Goal: Information Seeking & Learning: Learn about a topic

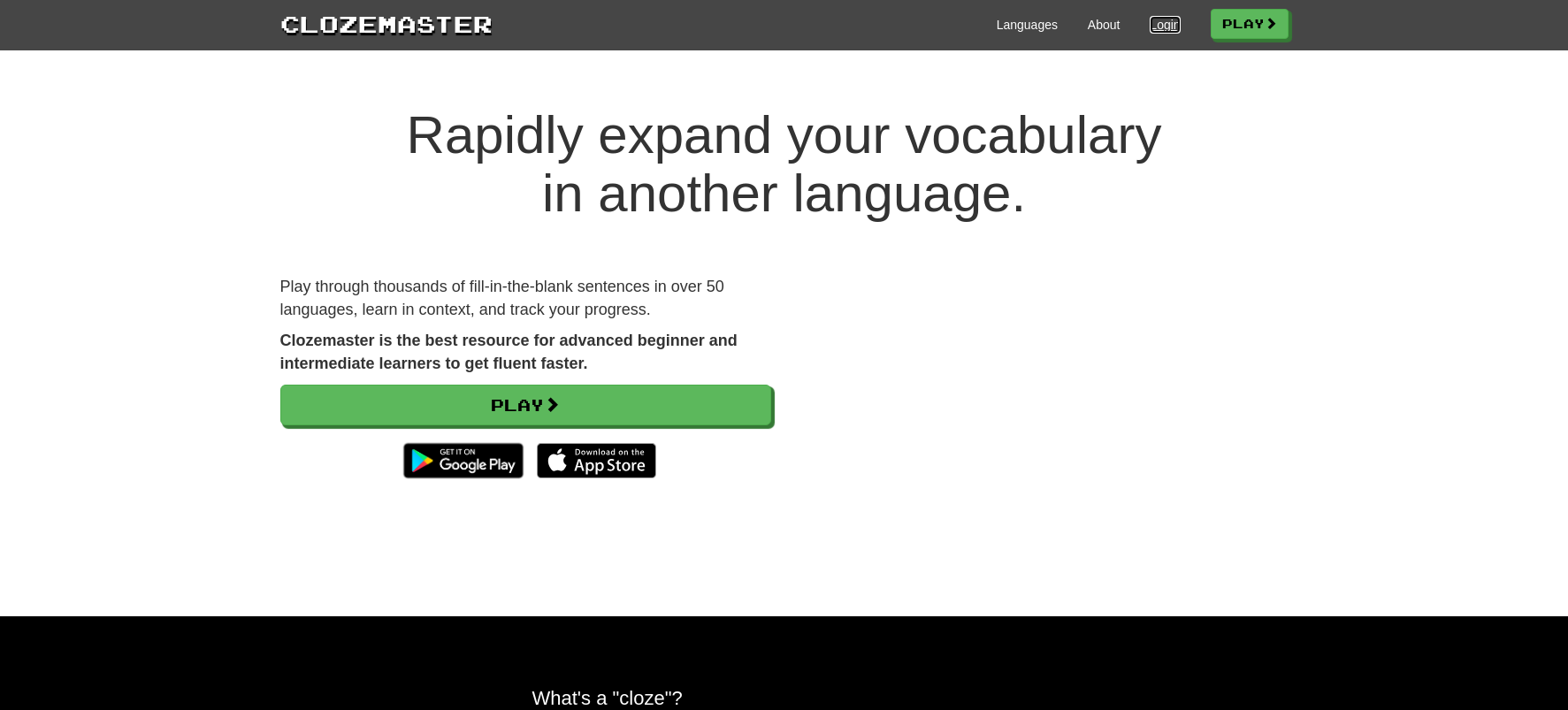
click at [1151, 26] on link "Login" at bounding box center [1164, 25] width 30 height 18
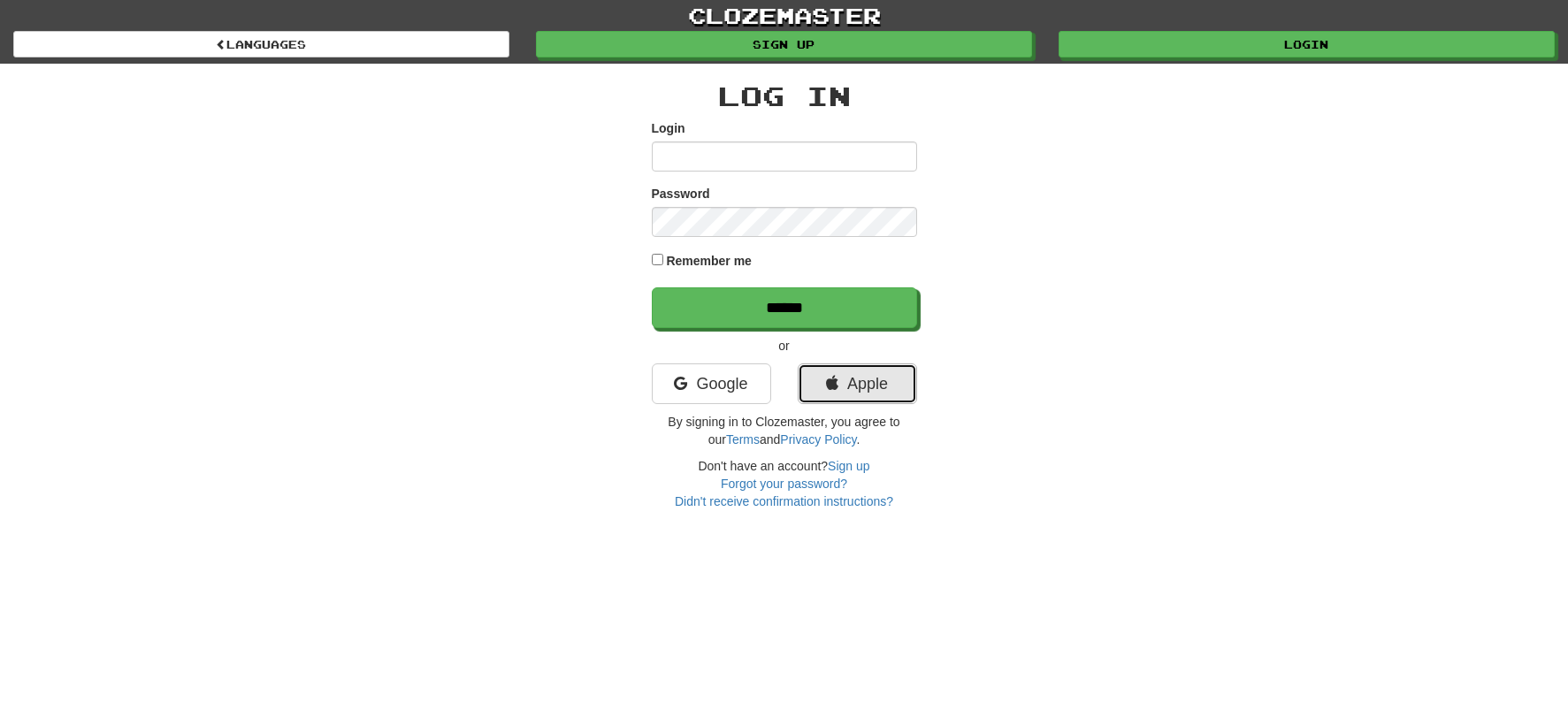
click at [849, 383] on link "Apple" at bounding box center [857, 383] width 119 height 40
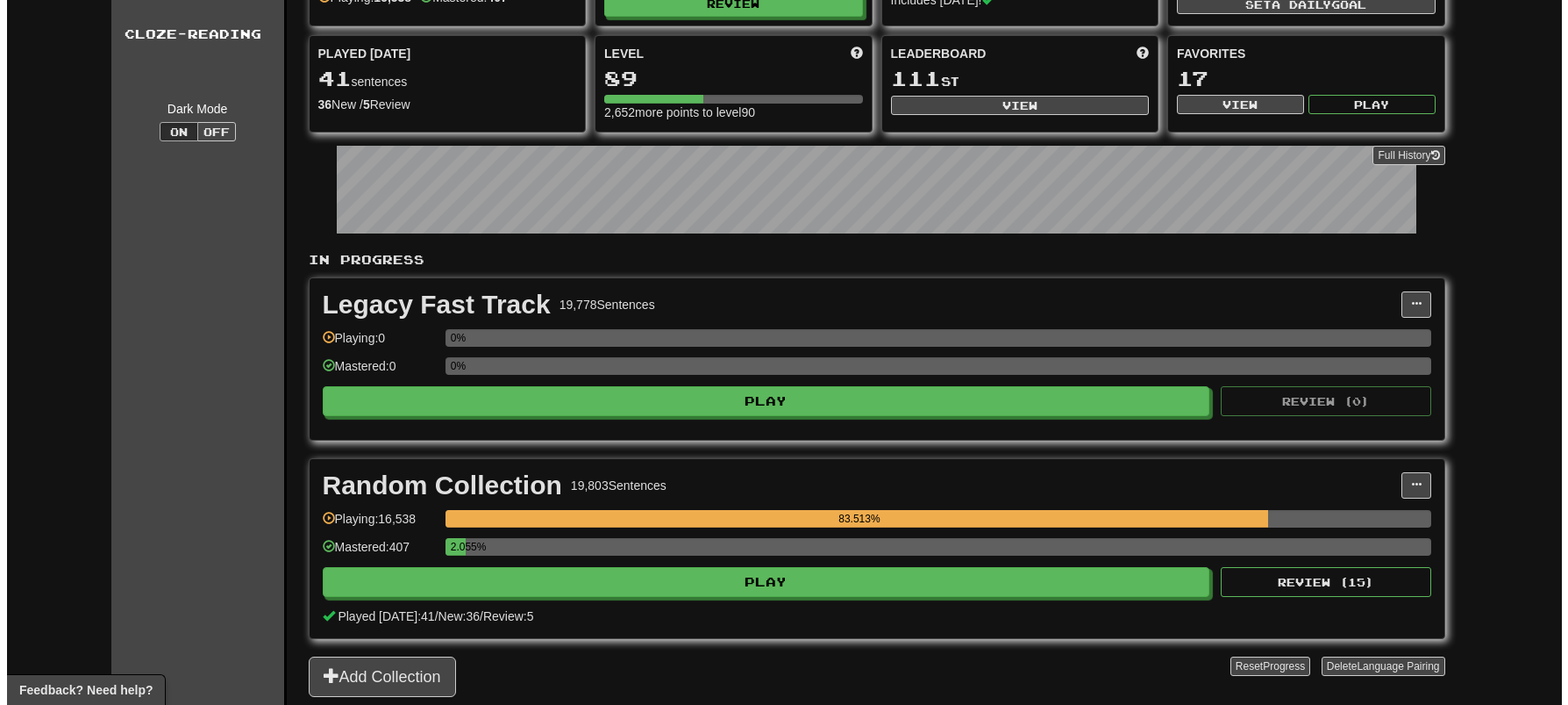
scroll to position [200, 0]
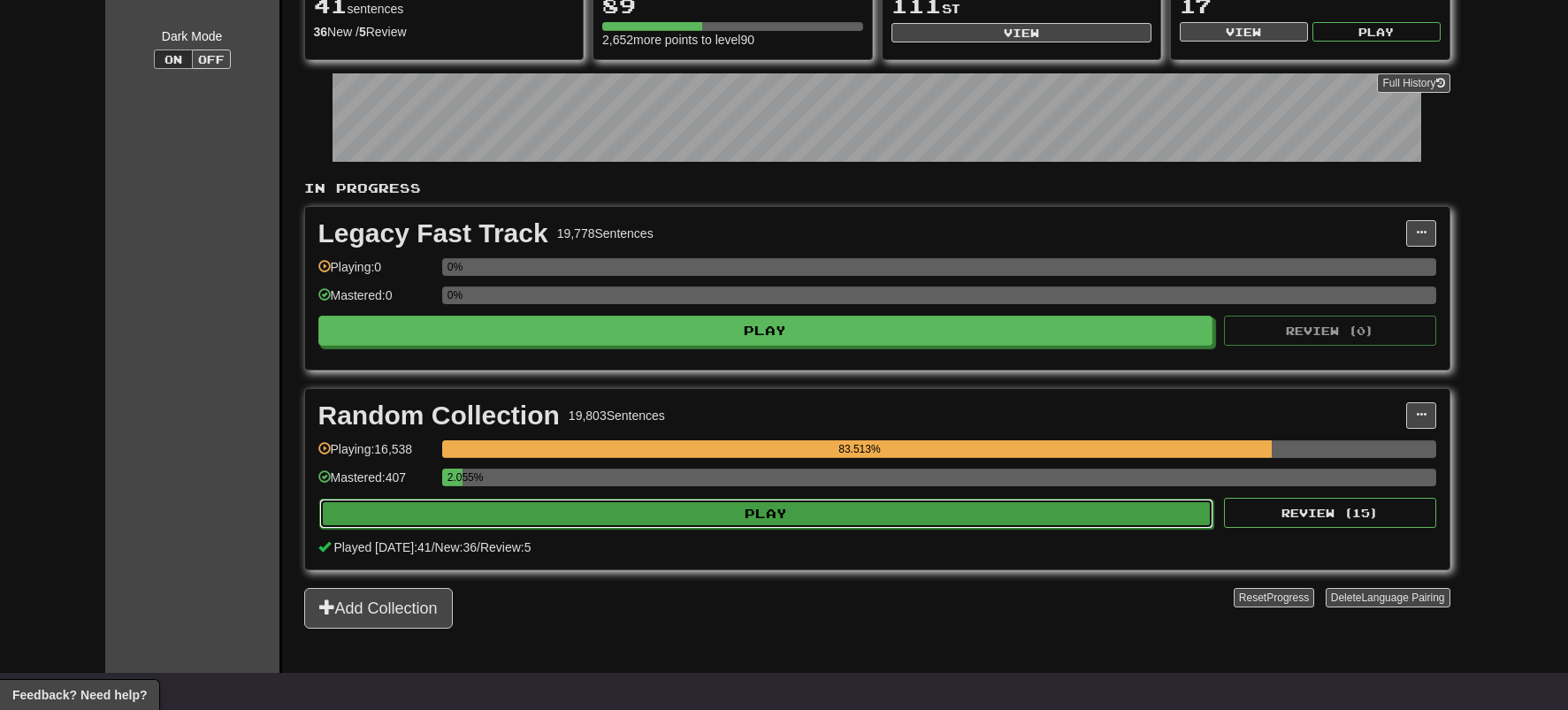
click at [752, 518] on button "Play" at bounding box center [766, 513] width 895 height 30
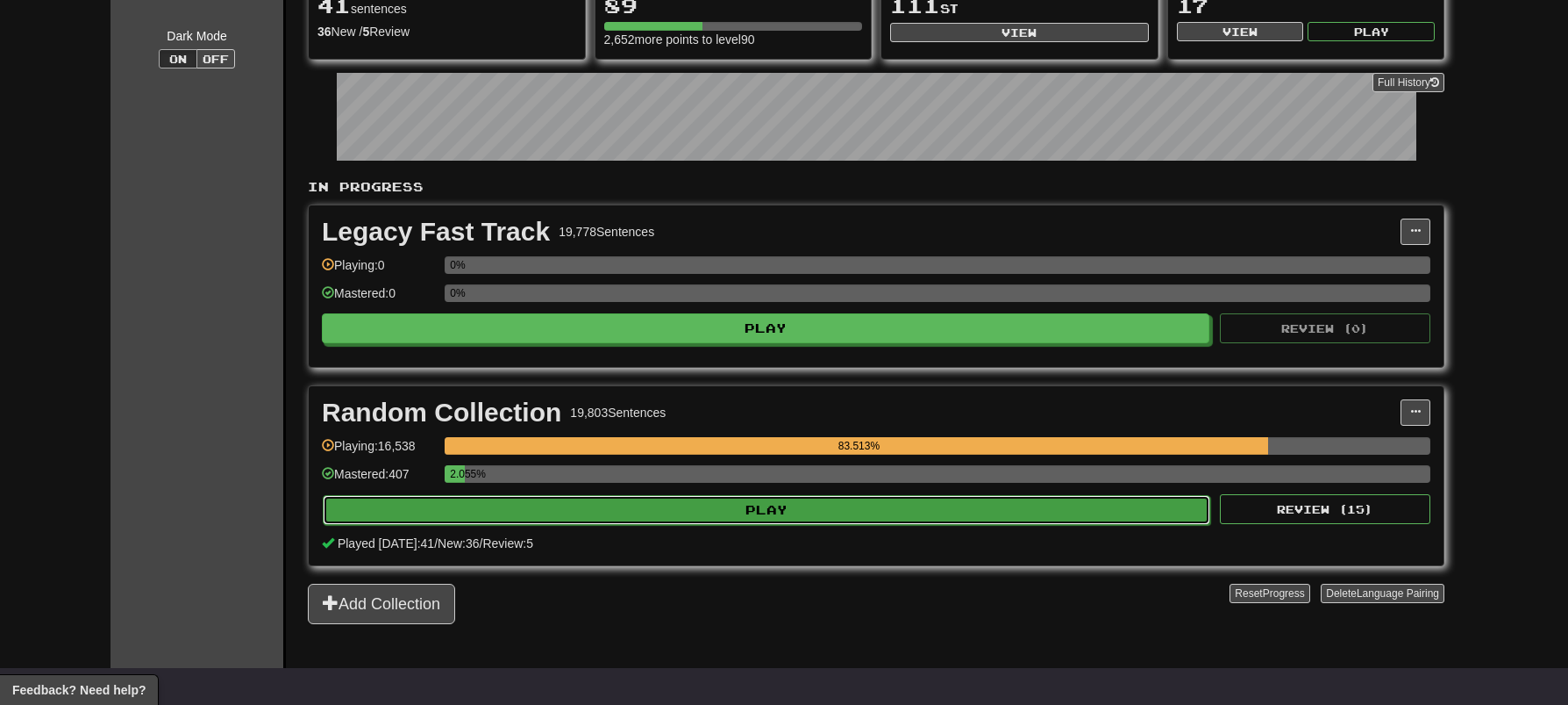
select select "***"
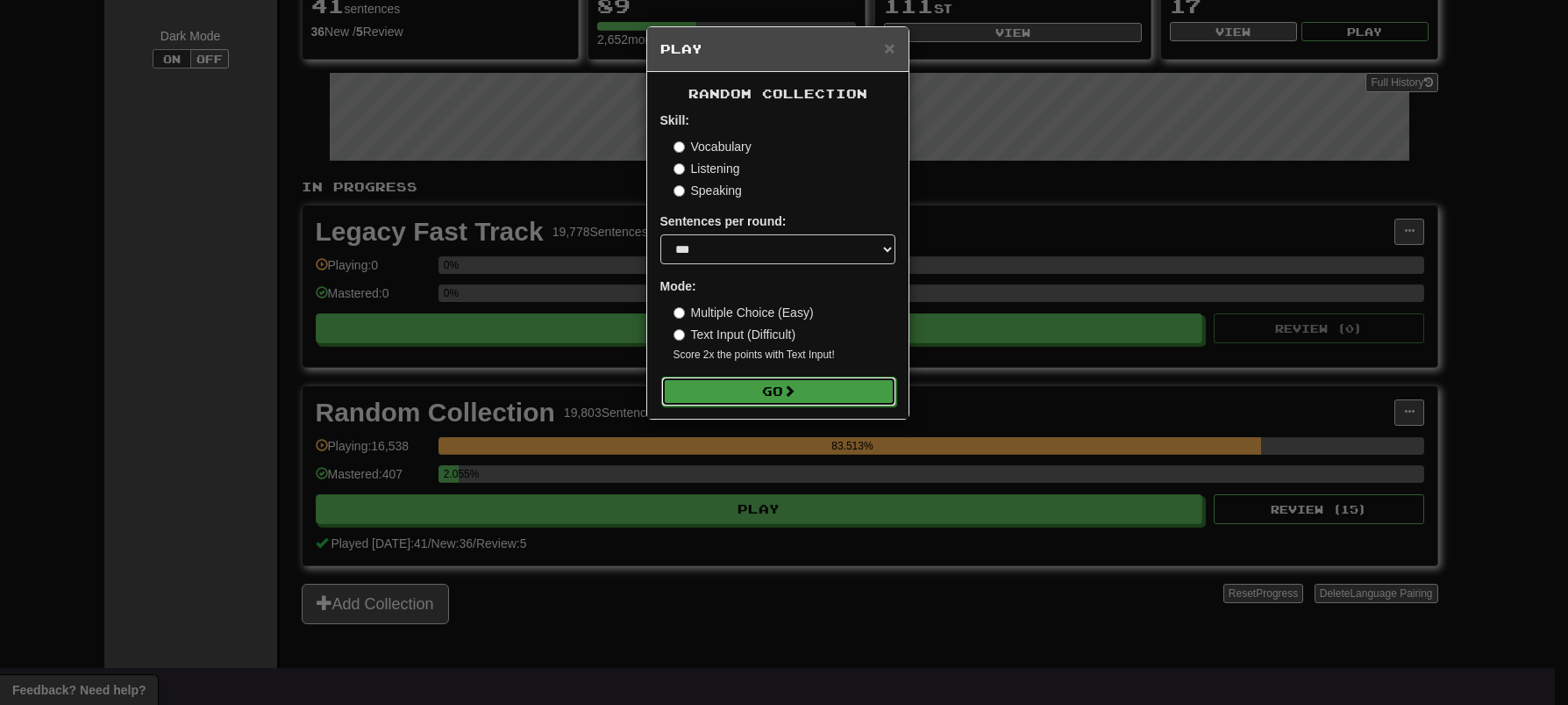
click at [810, 387] on button "Go" at bounding box center [779, 391] width 235 height 29
